Goal: Task Accomplishment & Management: Manage account settings

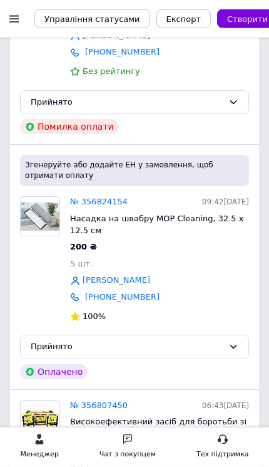
scroll to position [239, 0]
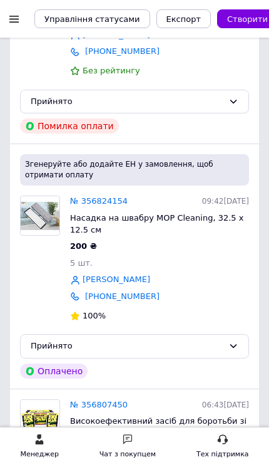
click at [82, 196] on link "№ 356824154" at bounding box center [99, 200] width 58 height 9
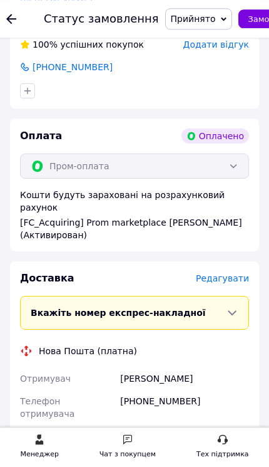
scroll to position [963, 0]
click at [226, 273] on span "Редагувати" at bounding box center [222, 278] width 53 height 10
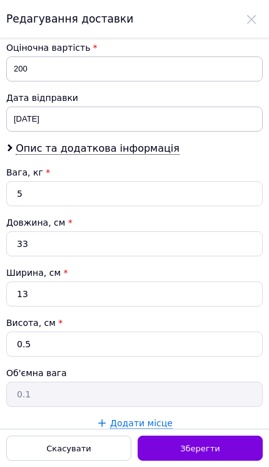
scroll to position [658, 0]
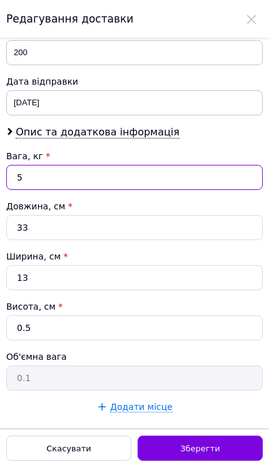
click at [127, 181] on input "5" at bounding box center [134, 177] width 257 height 25
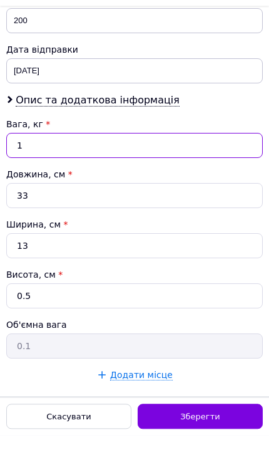
type input "1"
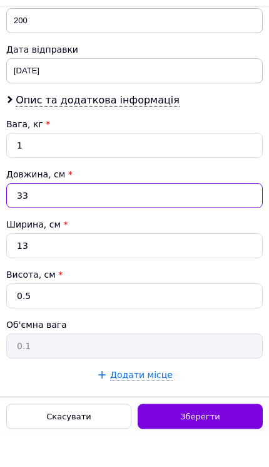
click at [91, 215] on input "33" at bounding box center [134, 227] width 257 height 25
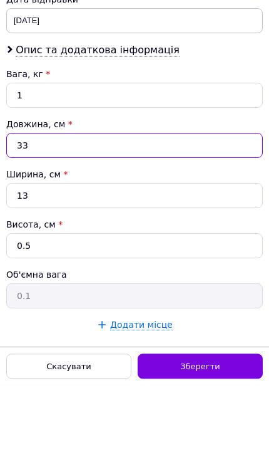
type input "3"
type input "2"
type input "0.1"
type input "23"
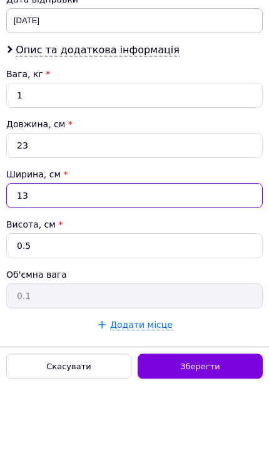
click at [85, 265] on input "13" at bounding box center [134, 277] width 257 height 25
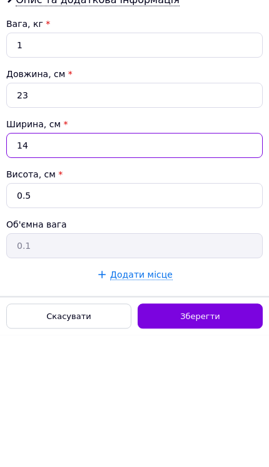
type input "14"
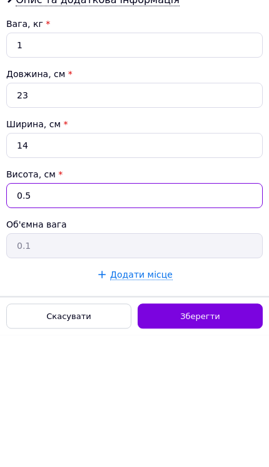
click at [80, 315] on input "0.5" at bounding box center [134, 327] width 257 height 25
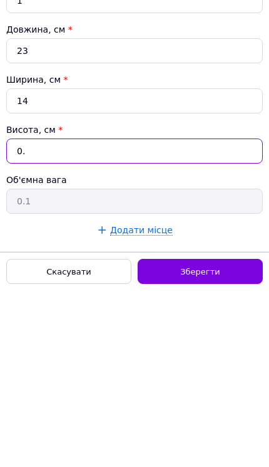
type input "0"
type input "1"
type input "0.1"
type input "10"
type input "0.81"
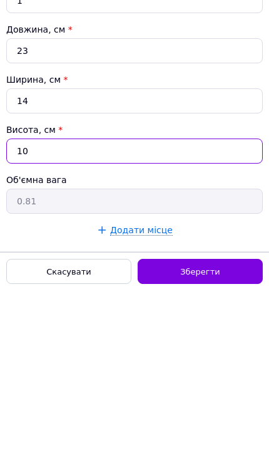
type input "10"
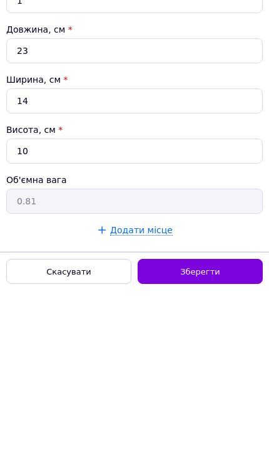
click at [200, 443] on span "Зберегти" at bounding box center [199, 447] width 39 height 9
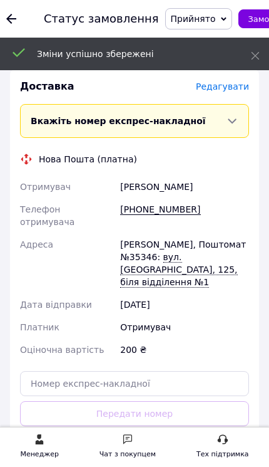
scroll to position [1153, 0]
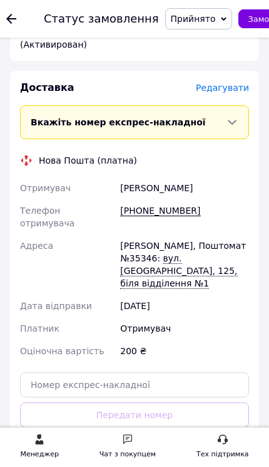
click at [128, 458] on button "Згенерувати ЕН" at bounding box center [134, 470] width 229 height 25
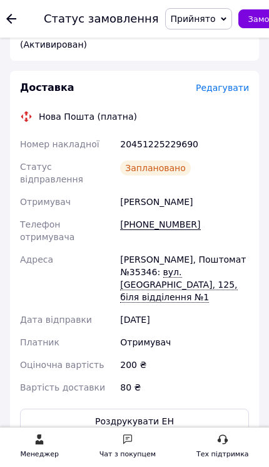
click at [13, 21] on icon at bounding box center [11, 19] width 10 height 10
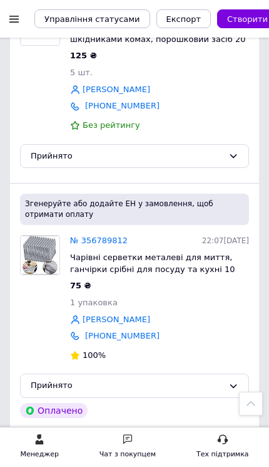
scroll to position [632, 0]
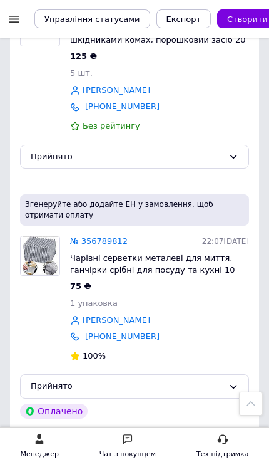
click at [85, 236] on link "№ 356789812" at bounding box center [99, 240] width 58 height 9
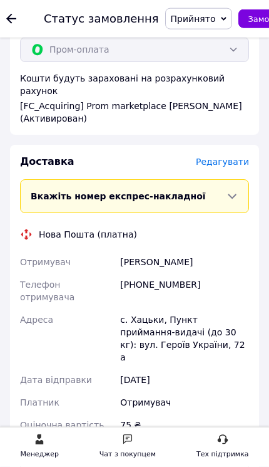
scroll to position [1092, 0]
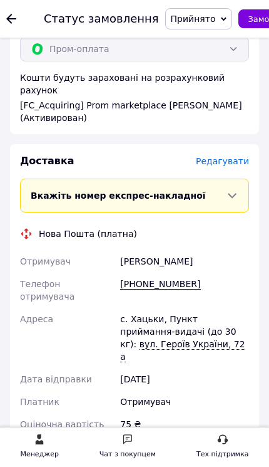
click at [225, 156] on span "Редагувати" at bounding box center [222, 161] width 53 height 10
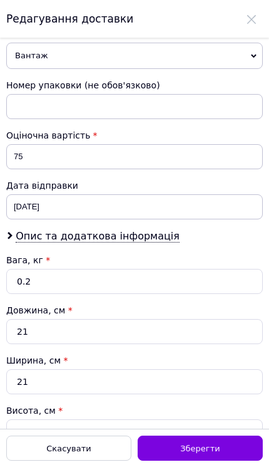
scroll to position [571, 0]
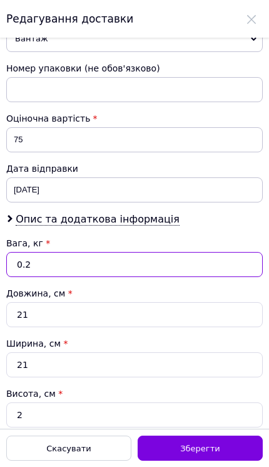
click at [86, 265] on input "0.2" at bounding box center [134, 264] width 257 height 25
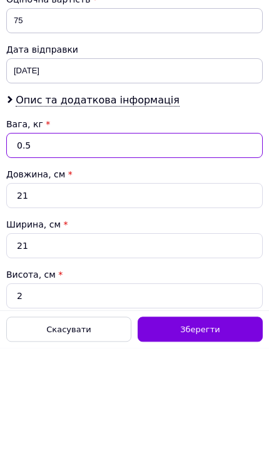
type input "0.5"
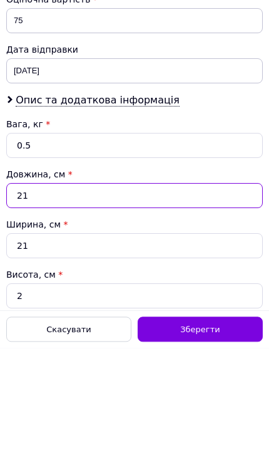
click at [94, 302] on input "21" at bounding box center [134, 314] width 257 height 25
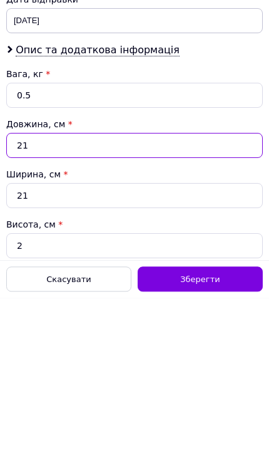
type input "2"
type input "0.1"
type input "29"
type input "0.3"
type input "29"
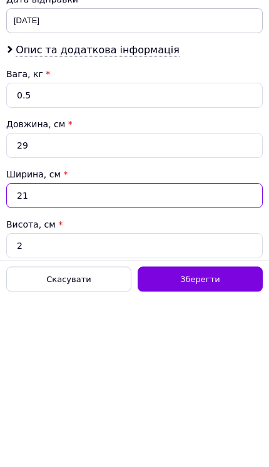
click at [83, 352] on input "21" at bounding box center [134, 364] width 257 height 25
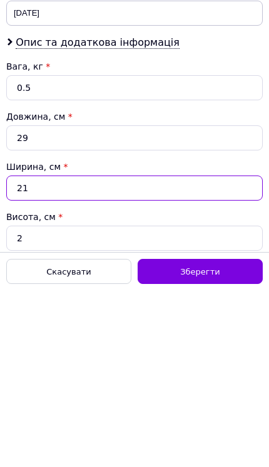
type input "2"
type input "0.1"
type input "8"
type input "0.12"
type input "8"
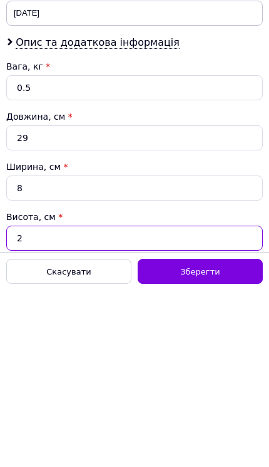
click at [70, 402] on input "2" at bounding box center [134, 414] width 257 height 25
type input "8"
type input "0.46"
type input "8"
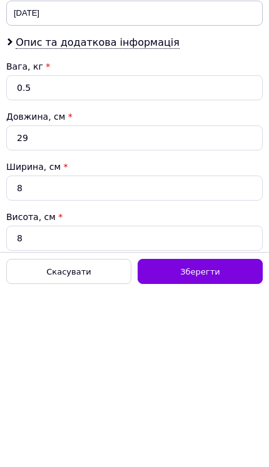
click at [195, 443] on span "Зберегти" at bounding box center [199, 447] width 39 height 9
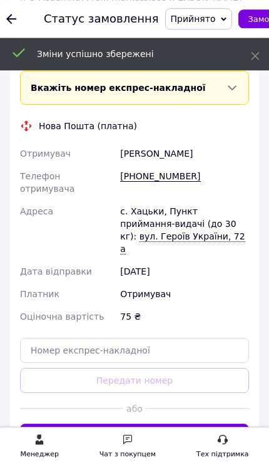
scroll to position [1201, 0]
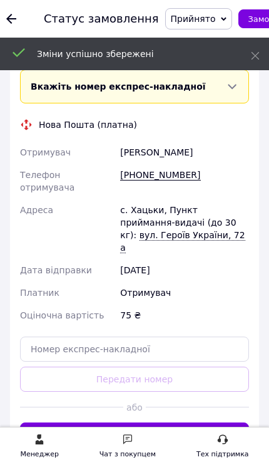
click at [137, 422] on button "Згенерувати ЕН" at bounding box center [134, 434] width 229 height 25
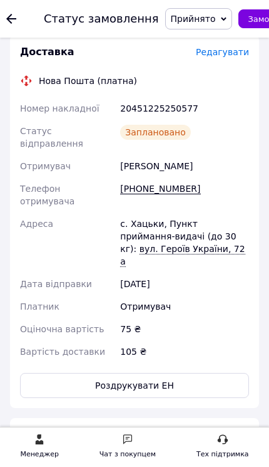
click at [14, 19] on use at bounding box center [11, 19] width 10 height 10
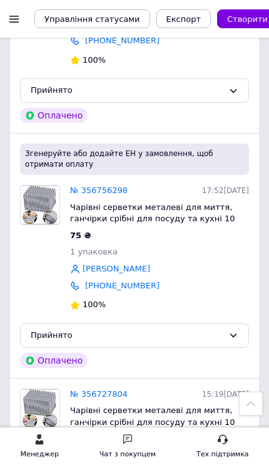
scroll to position [928, 0]
click at [88, 185] on link "№ 356756298" at bounding box center [99, 189] width 58 height 9
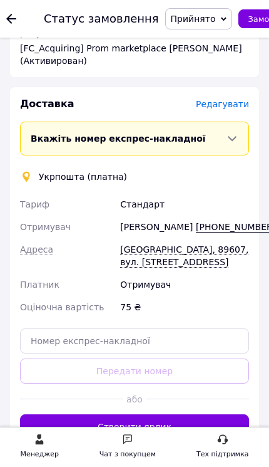
scroll to position [1172, 0]
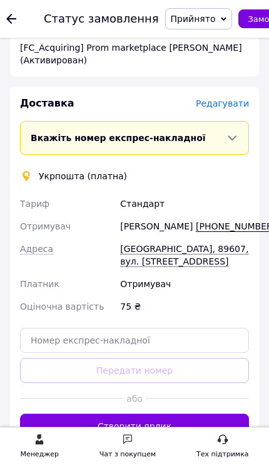
click at [227, 98] on span "Редагувати" at bounding box center [222, 103] width 53 height 10
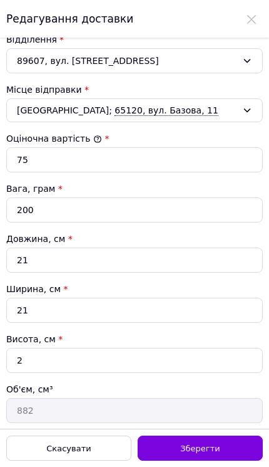
scroll to position [482, 0]
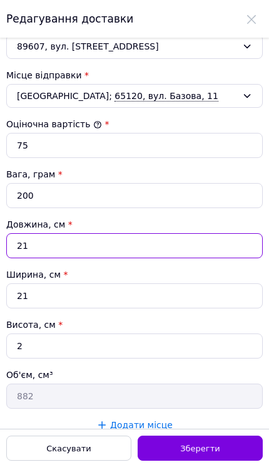
click at [92, 246] on input "21" at bounding box center [134, 245] width 257 height 25
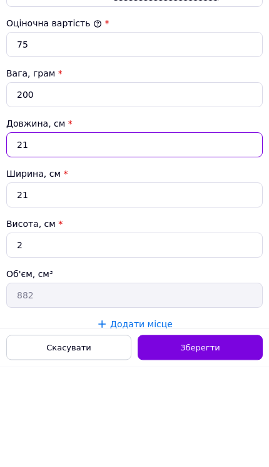
type input "2"
type input "84"
type input "28"
type input "1176"
type input "28"
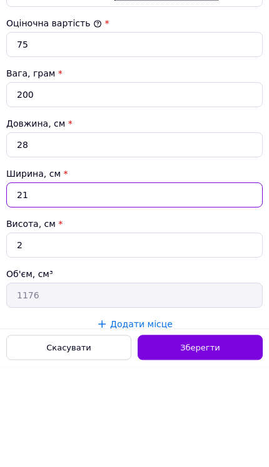
click at [98, 283] on input "21" at bounding box center [134, 295] width 257 height 25
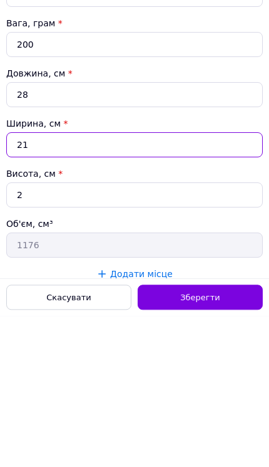
type input "2"
type input "112"
type input "8"
type input "448"
type input "8"
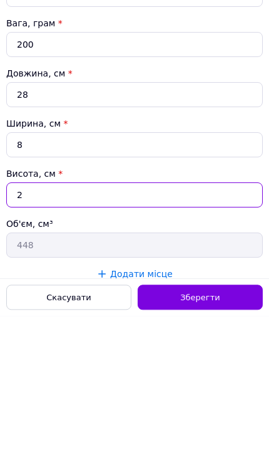
click at [92, 333] on input "2" at bounding box center [134, 345] width 257 height 25
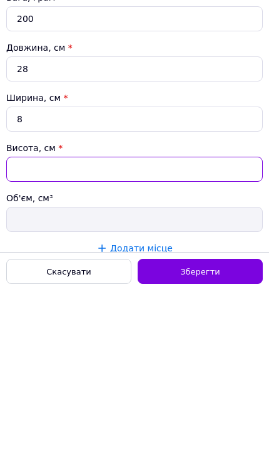
type input "8"
type input "1792"
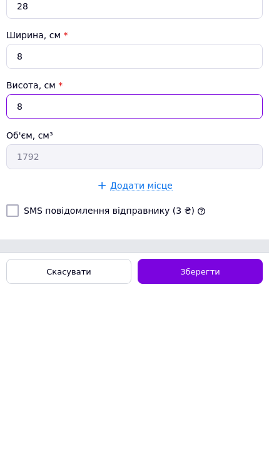
scroll to position [545, 0]
type input "8"
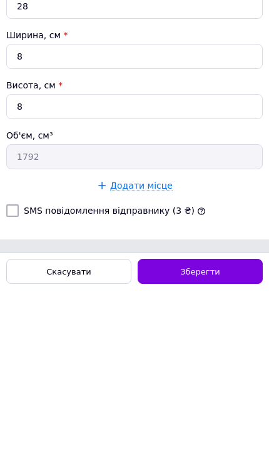
click at [17, 381] on input "SMS повідомлення відправнику (3 ₴)" at bounding box center [12, 387] width 13 height 13
checkbox input "true"
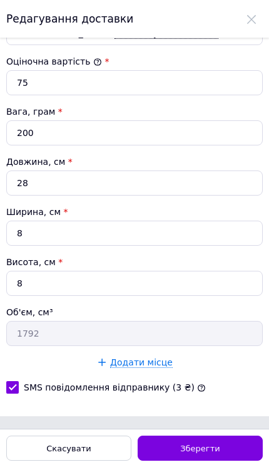
click at [197, 455] on div "Зберегти" at bounding box center [200, 447] width 125 height 25
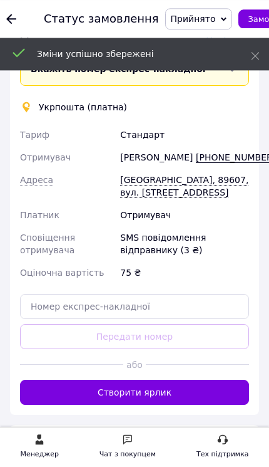
scroll to position [1241, 0]
click at [149, 390] on button "Створити ярлик" at bounding box center [134, 392] width 229 height 25
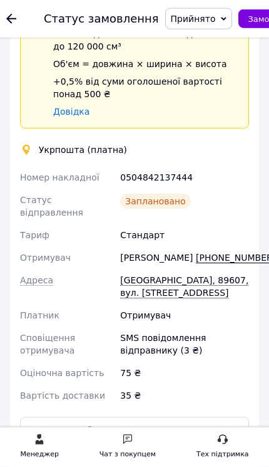
click at [153, 416] on button "Роздрукувати ярлик" at bounding box center [134, 428] width 229 height 25
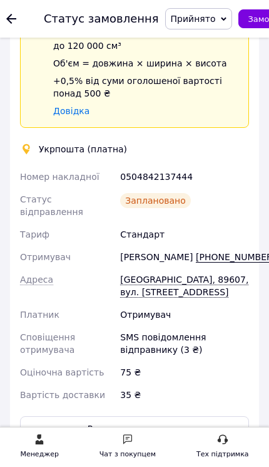
scroll to position [1331, 0]
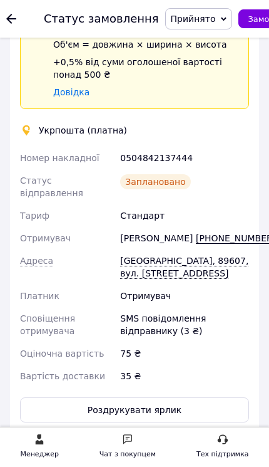
click at [14, 18] on use at bounding box center [11, 19] width 10 height 10
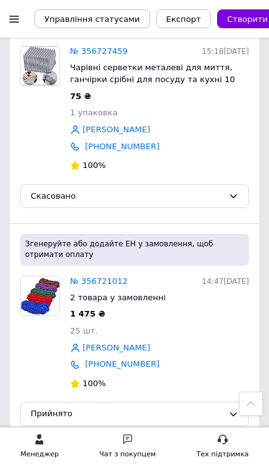
click at [83, 276] on link "№ 356721012" at bounding box center [99, 280] width 58 height 9
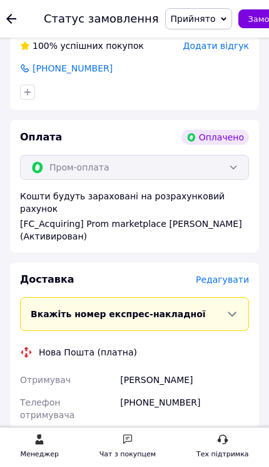
scroll to position [1145, 0]
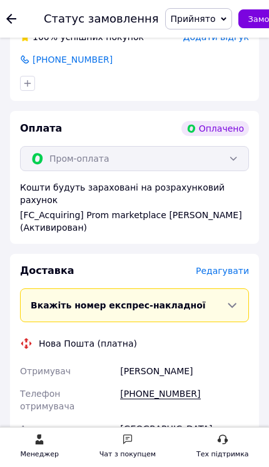
click at [223, 266] on span "Редагувати" at bounding box center [222, 271] width 53 height 10
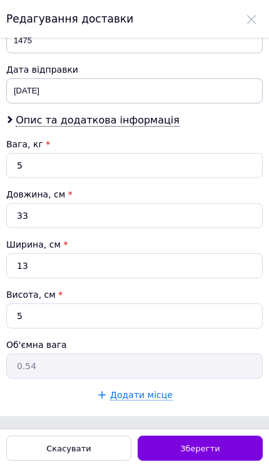
scroll to position [669, 0]
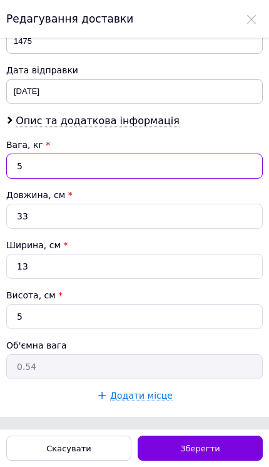
click at [116, 169] on input "5" at bounding box center [134, 165] width 257 height 25
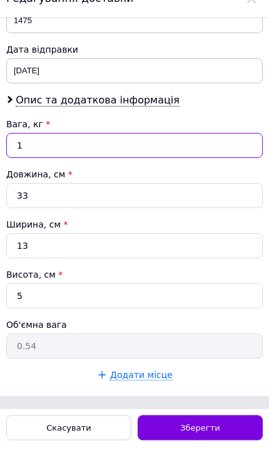
type input "1"
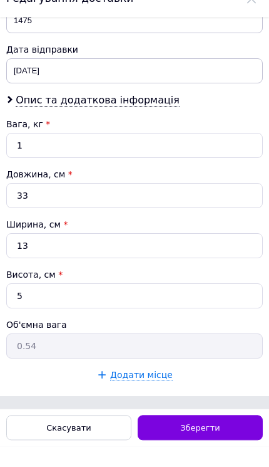
click at [97, 204] on input "33" at bounding box center [134, 216] width 257 height 25
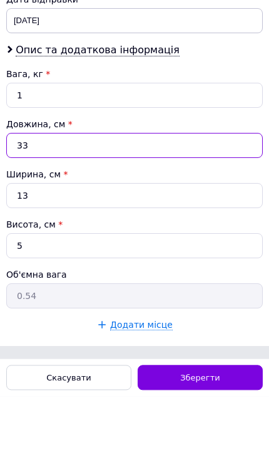
type input "3"
type input "0.1"
type input "2"
type input "0.1"
type input "24"
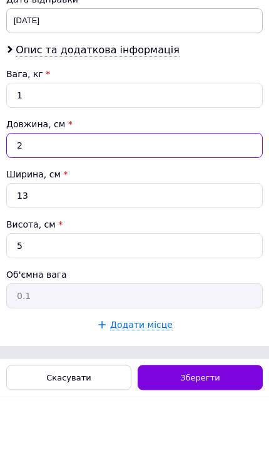
type input "0.39"
type input "24"
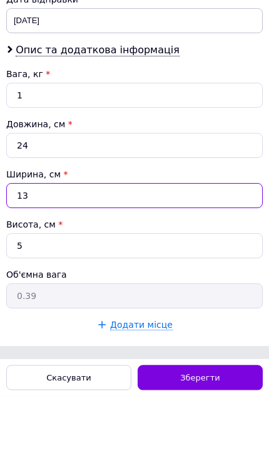
click at [83, 254] on input "13" at bounding box center [134, 266] width 257 height 25
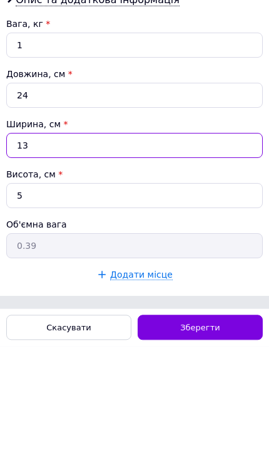
type input "1"
type input "0.1"
type input "2"
type input "0.1"
type input "23"
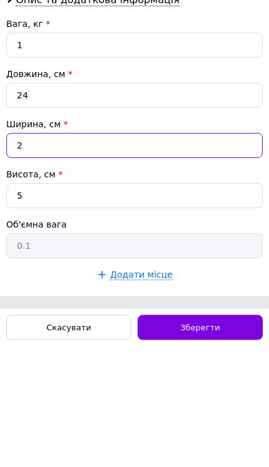
type input "0.69"
type input "23"
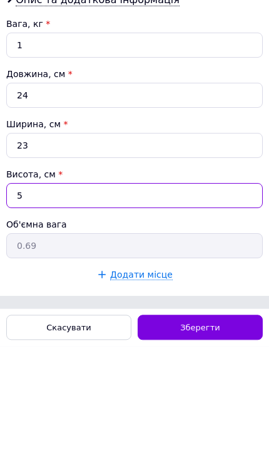
click at [89, 304] on input "5" at bounding box center [134, 316] width 257 height 25
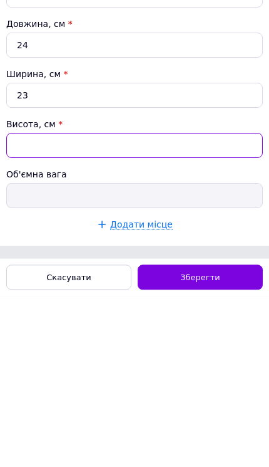
type input "2"
type input "0.28"
type input "24"
type input "3.31"
type input "24"
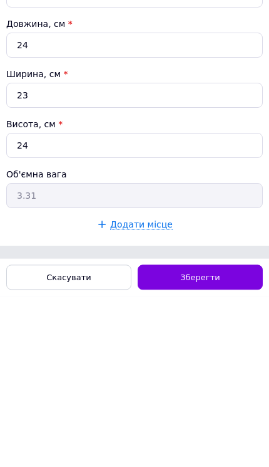
click at [200, 435] on div "Зберегти" at bounding box center [200, 447] width 125 height 25
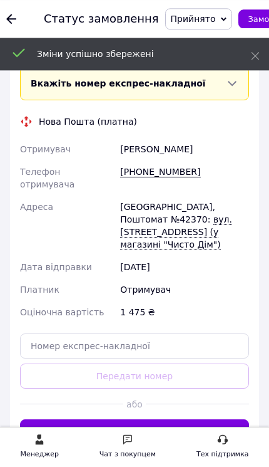
scroll to position [1365, 0]
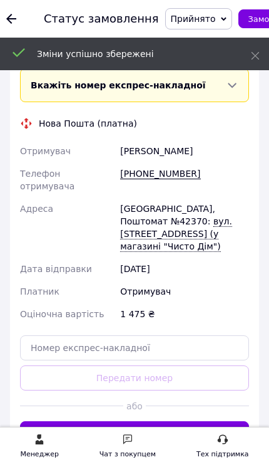
click at [130, 421] on button "Згенерувати ЕН" at bounding box center [134, 433] width 229 height 25
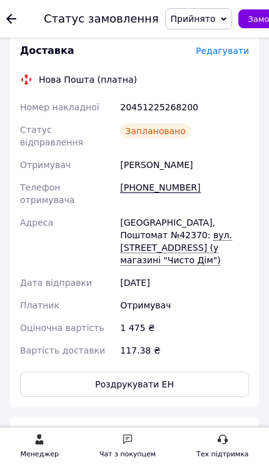
click at [10, 21] on use at bounding box center [11, 19] width 10 height 10
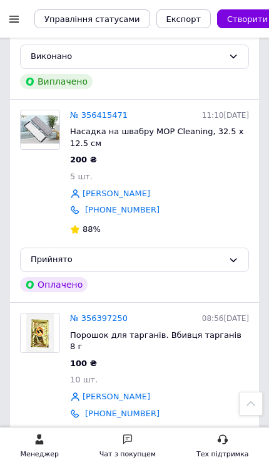
scroll to position [3869, 0]
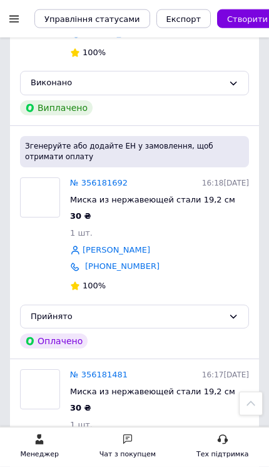
scroll to position [1272, 0]
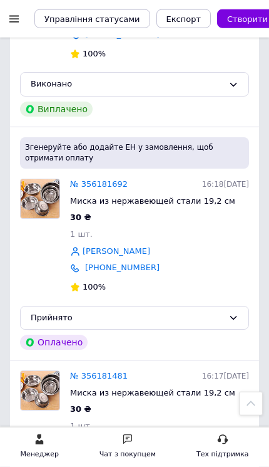
click at [93, 179] on link "№ 356181692" at bounding box center [99, 183] width 58 height 9
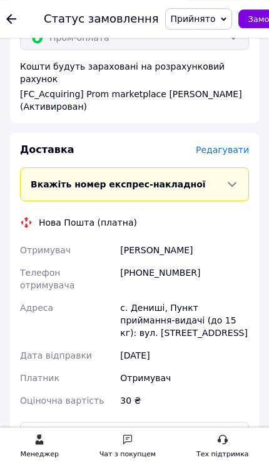
scroll to position [1079, 0]
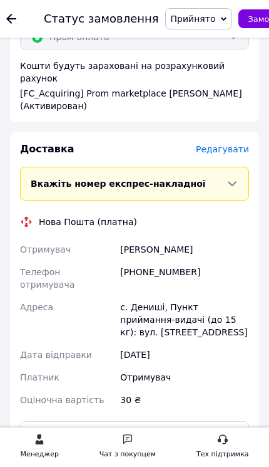
click at [220, 144] on span "Редагувати" at bounding box center [222, 149] width 53 height 10
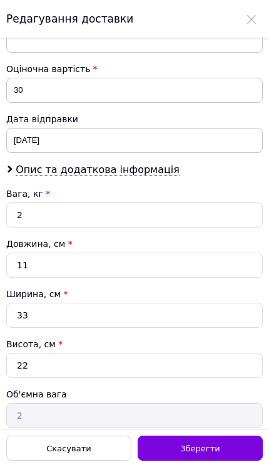
scroll to position [633, 0]
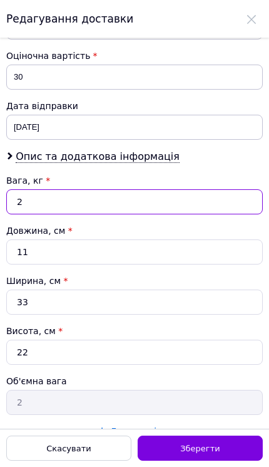
click at [102, 209] on input "2" at bounding box center [134, 201] width 257 height 25
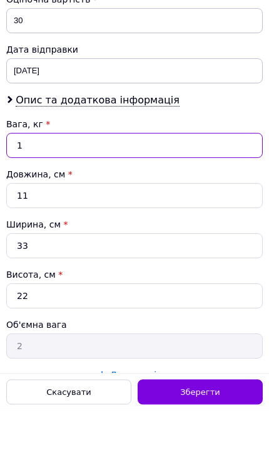
type input "1"
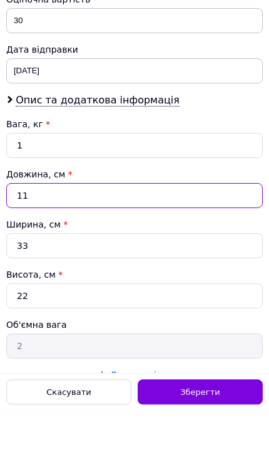
click at [88, 239] on input "11" at bounding box center [134, 251] width 257 height 25
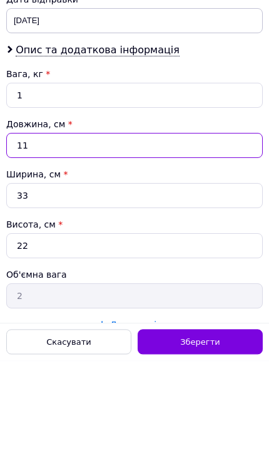
type input "1"
type input "0.18"
type input "2"
type input "0.36"
type input "23"
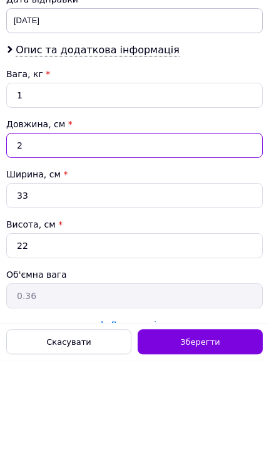
type input "4.17"
type input "23"
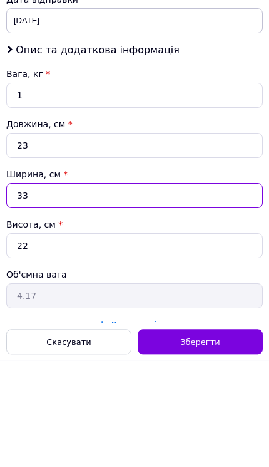
click at [93, 289] on input "33" at bounding box center [134, 301] width 257 height 25
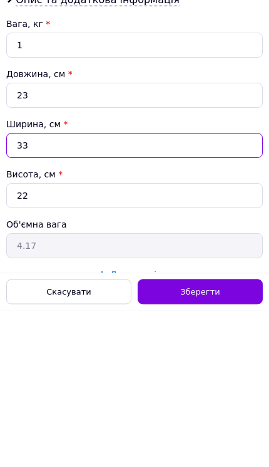
type input "3"
type input "0.38"
type input "2"
type input "0.25"
type input "22"
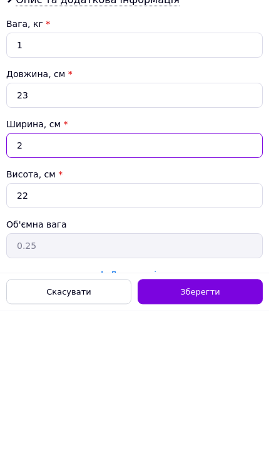
type input "2.78"
type input "22"
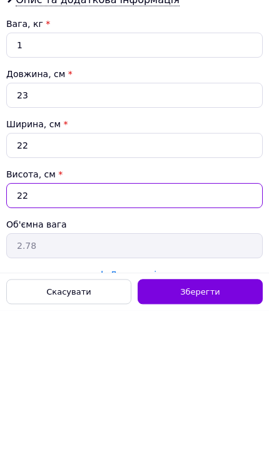
click at [86, 339] on input "22" at bounding box center [134, 351] width 257 height 25
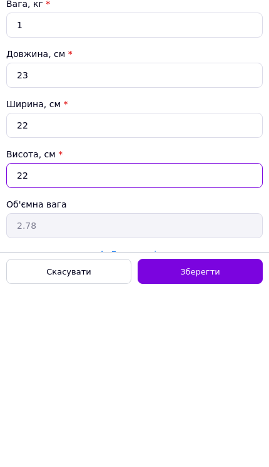
type input "2"
type input "0.25"
type input "9"
type input "1.14"
type input "9"
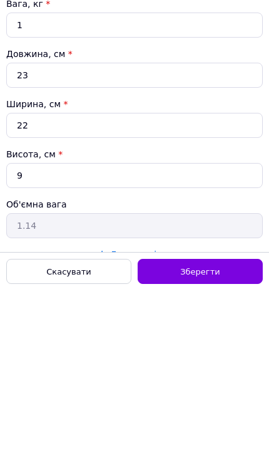
click at [199, 443] on span "Зберегти" at bounding box center [199, 447] width 39 height 9
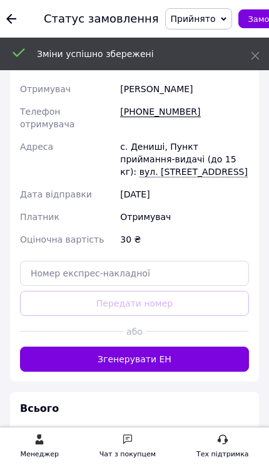
scroll to position [1238, 0]
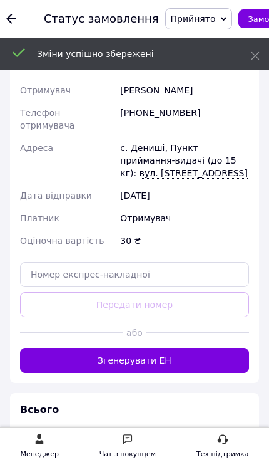
click at [118, 348] on button "Згенерувати ЕН" at bounding box center [134, 360] width 229 height 25
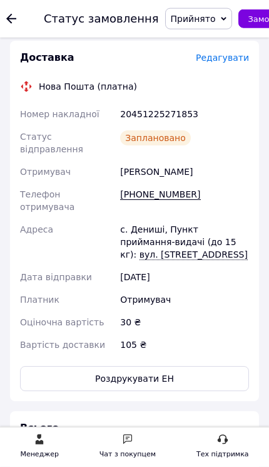
scroll to position [1171, 0]
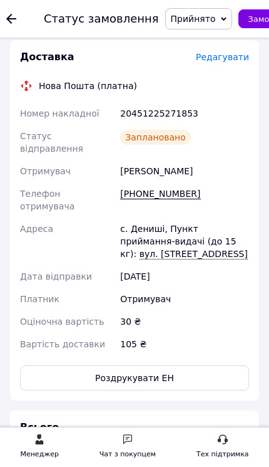
click at [9, 16] on use at bounding box center [11, 19] width 10 height 10
